Goal: Information Seeking & Learning: Learn about a topic

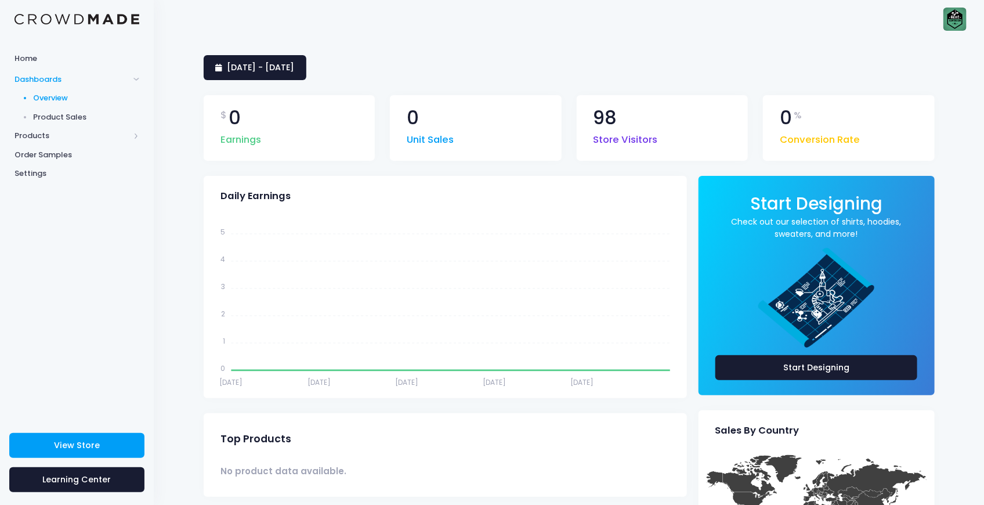
click at [86, 116] on span "Product Sales" at bounding box center [87, 117] width 106 height 12
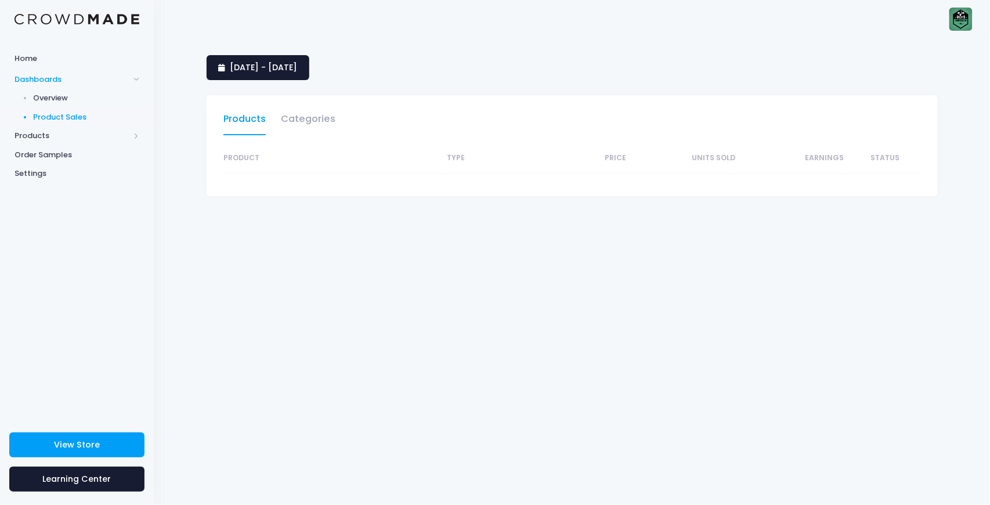
select select "25"
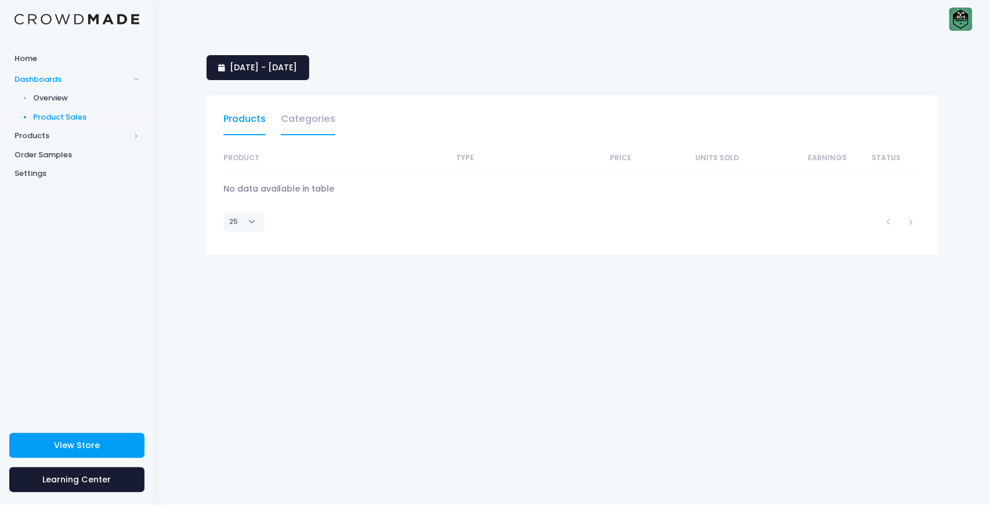
click at [289, 127] on link "Categories" at bounding box center [308, 121] width 55 height 27
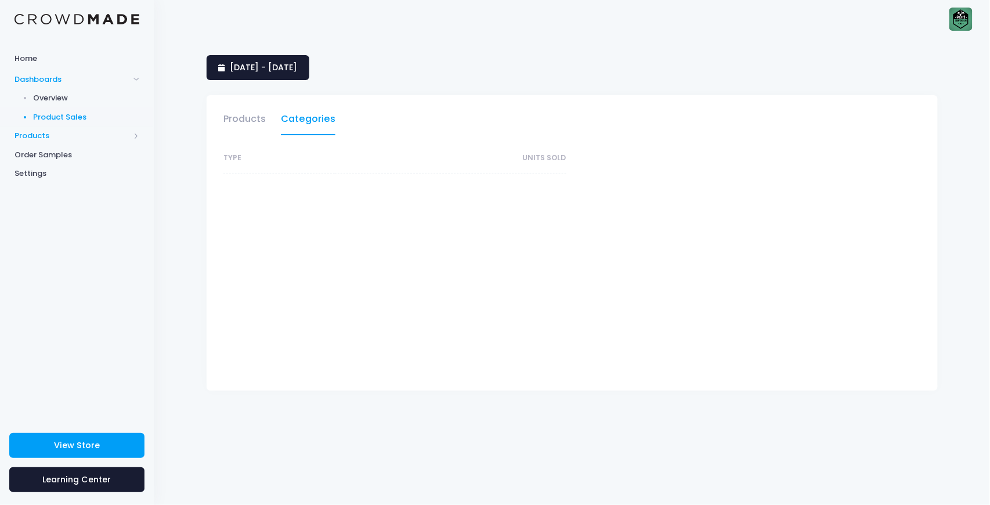
click at [41, 134] on span "Products" at bounding box center [72, 136] width 115 height 12
click at [63, 60] on span "Home" at bounding box center [77, 59] width 125 height 12
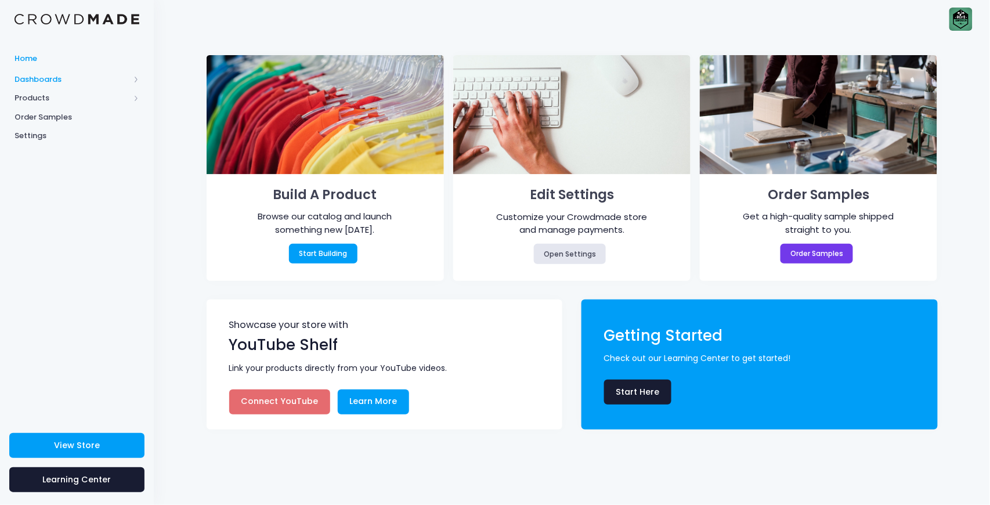
click at [64, 75] on span "Dashboards" at bounding box center [72, 80] width 115 height 12
click at [65, 97] on span "Overview" at bounding box center [87, 98] width 106 height 12
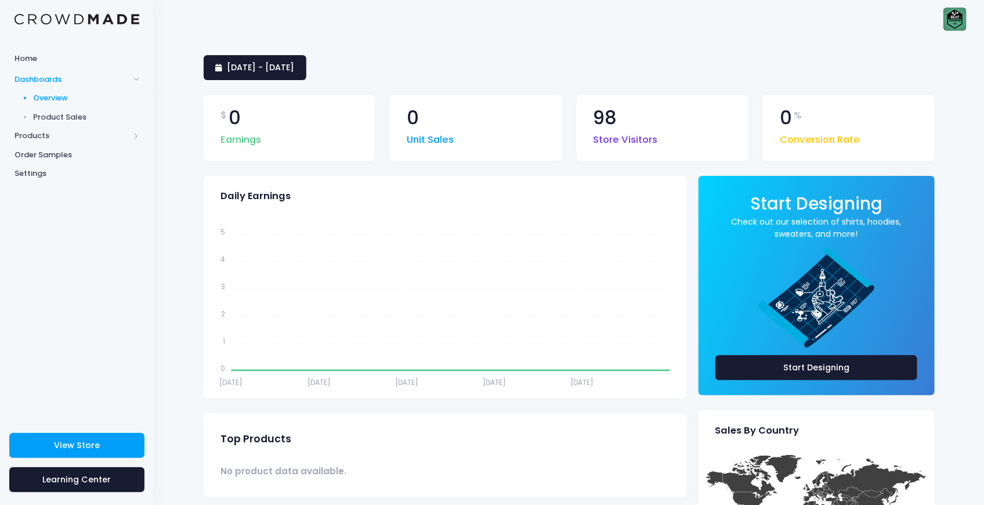
click at [75, 118] on span "Product Sales" at bounding box center [87, 117] width 106 height 12
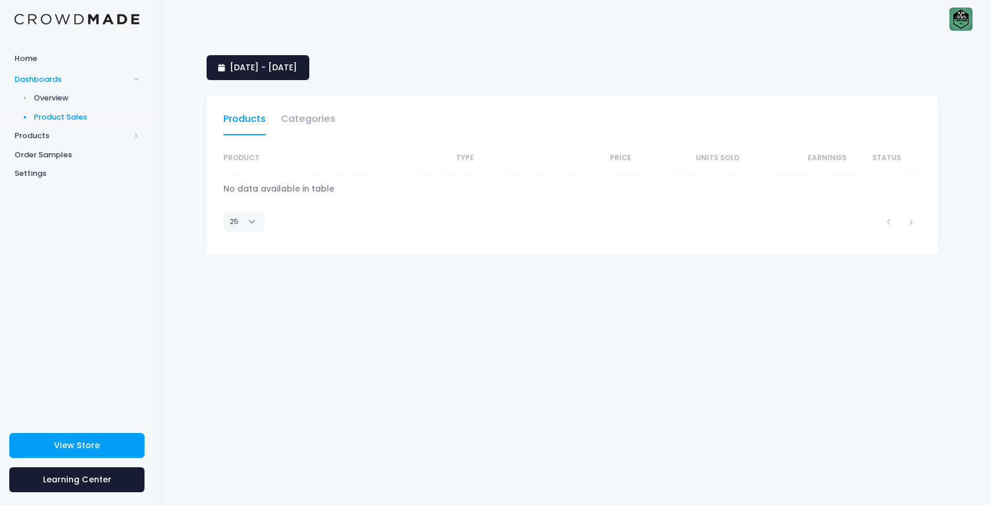
select select "25"
click at [315, 121] on link "Categories" at bounding box center [308, 121] width 55 height 27
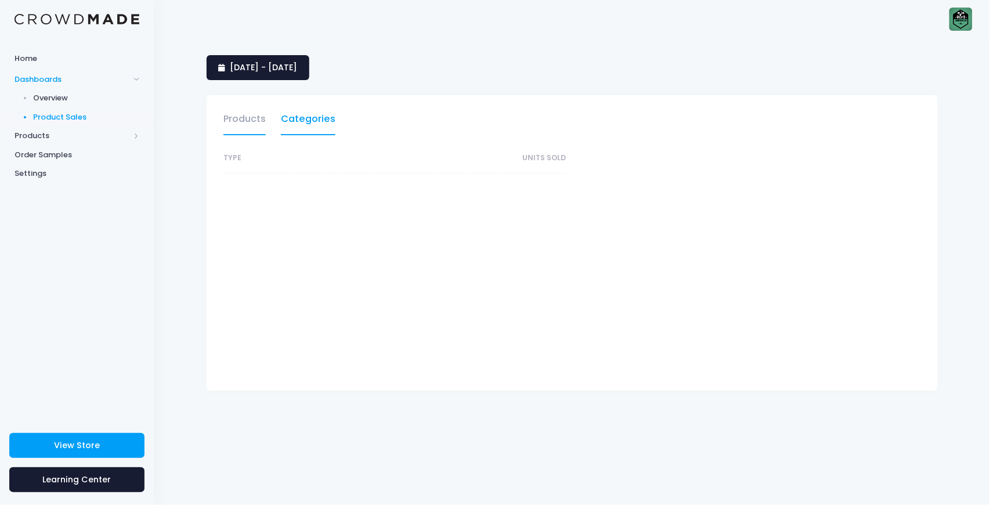
click at [253, 117] on link "Products" at bounding box center [244, 121] width 42 height 27
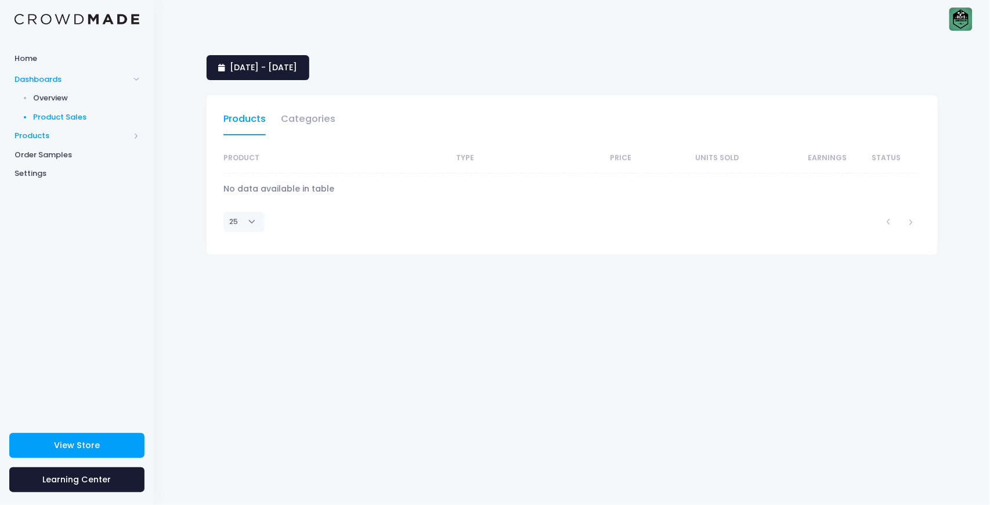
click at [96, 130] on span "Products" at bounding box center [72, 136] width 115 height 12
click at [51, 177] on span "Storefront" at bounding box center [87, 174] width 106 height 12
